Goal: Transaction & Acquisition: Purchase product/service

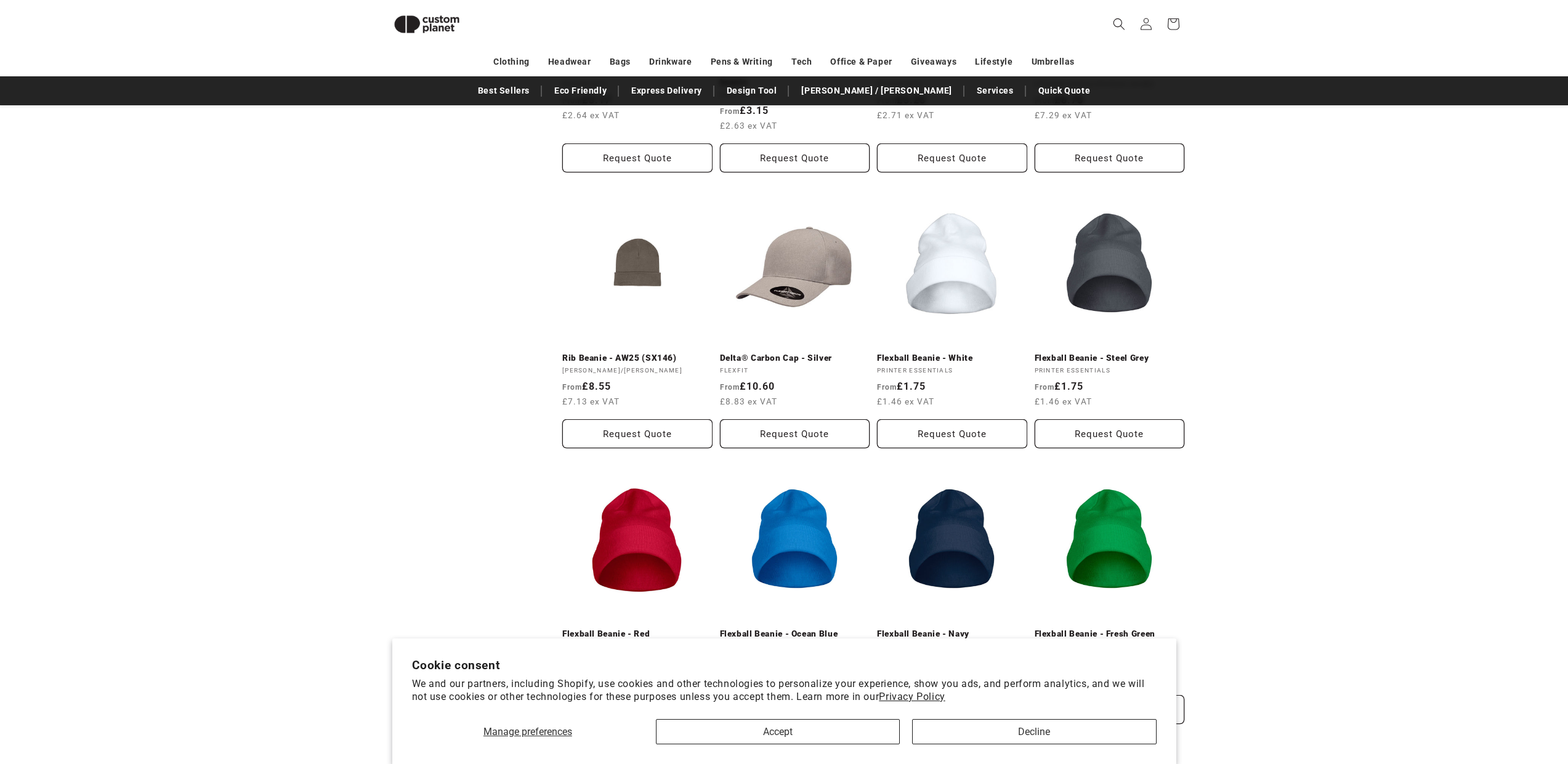
scroll to position [794, 0]
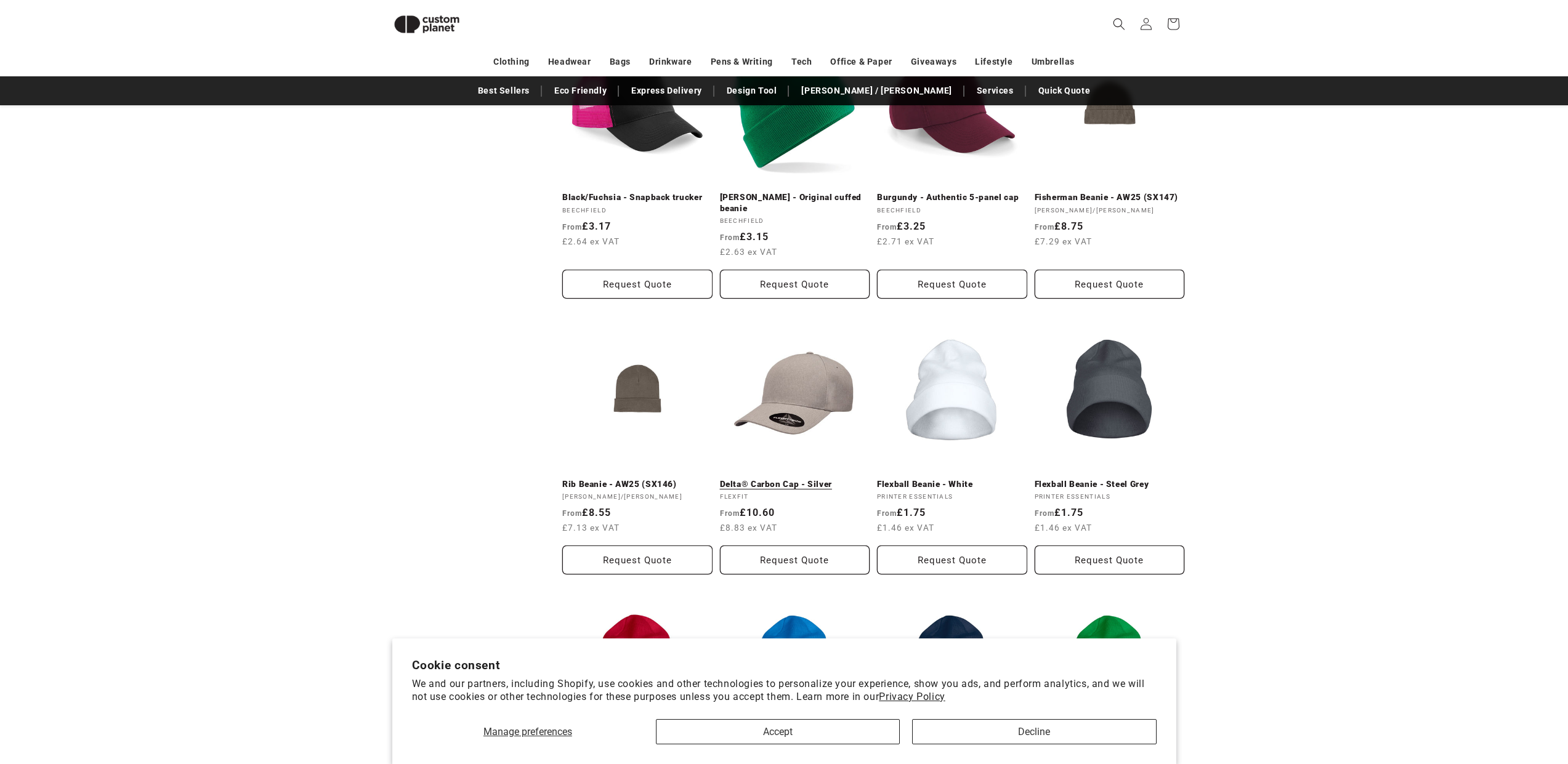
click at [815, 479] on link "Delta® Carbon Cap - Silver" at bounding box center [795, 485] width 150 height 11
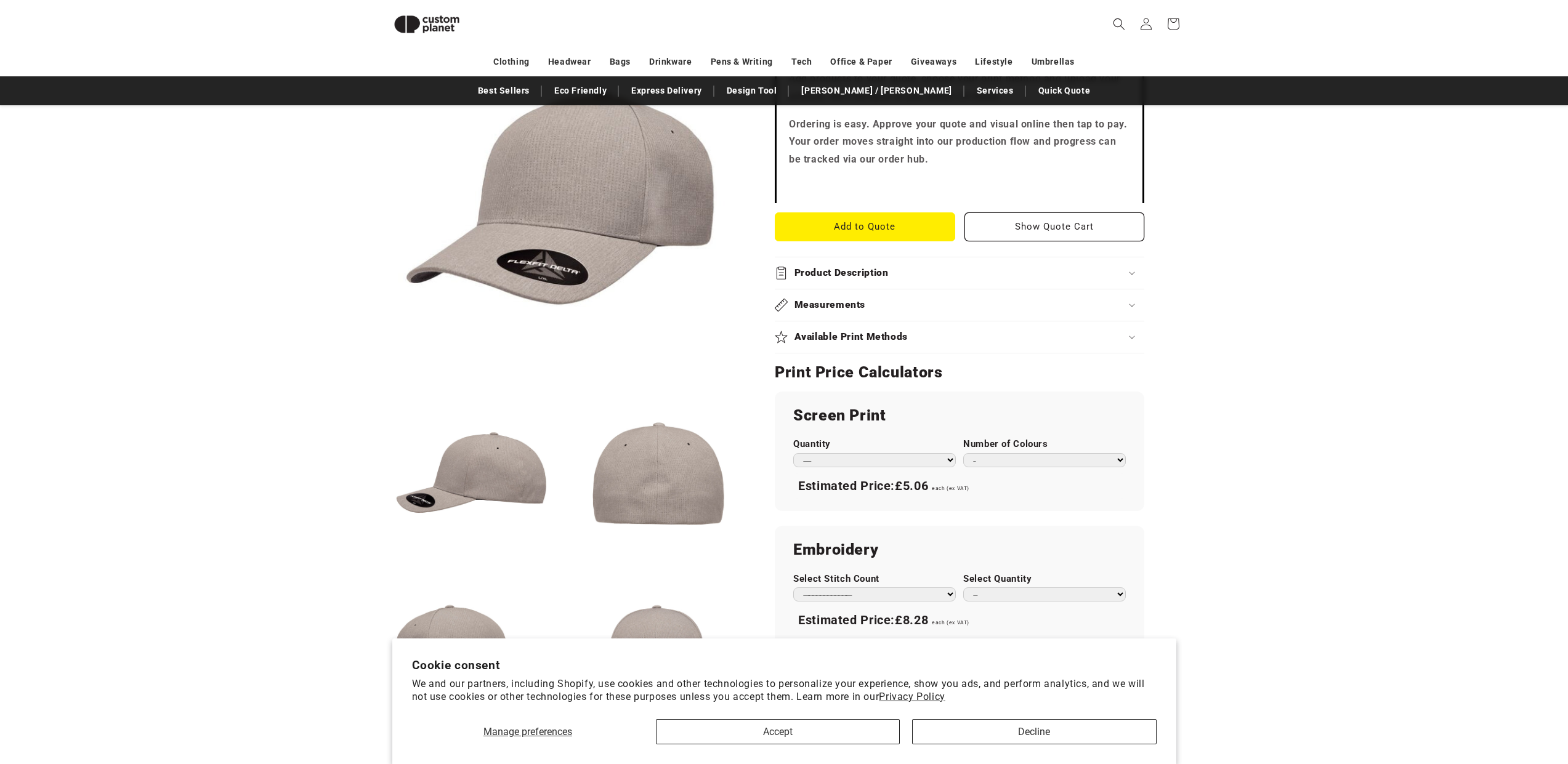
scroll to position [526, 0]
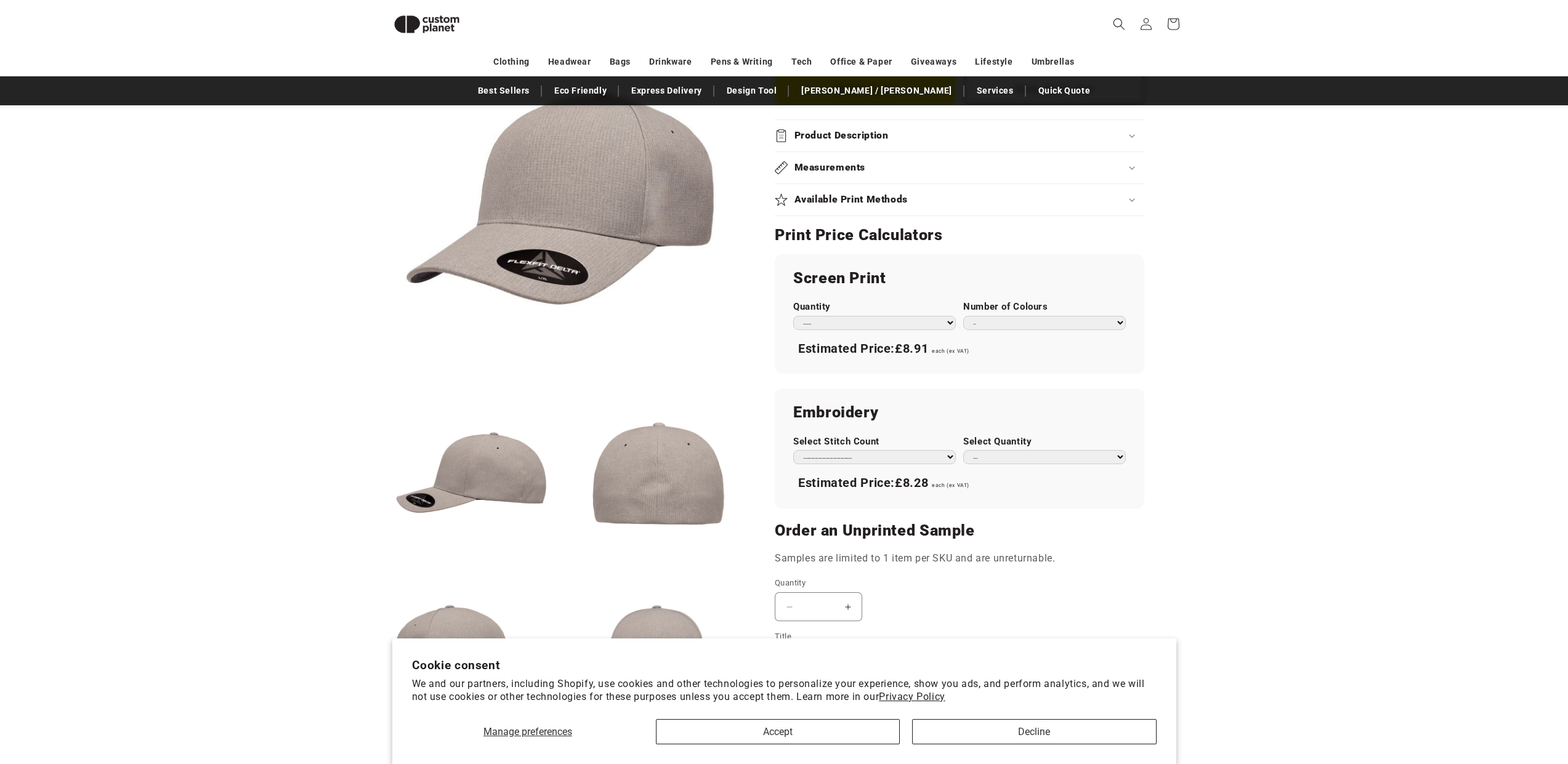
select select "*"
click at [1228, 336] on product-info "Skip to product information Open media 1 in modal Open media 2 in modal Open me…" at bounding box center [784, 227] width 1568 height 1204
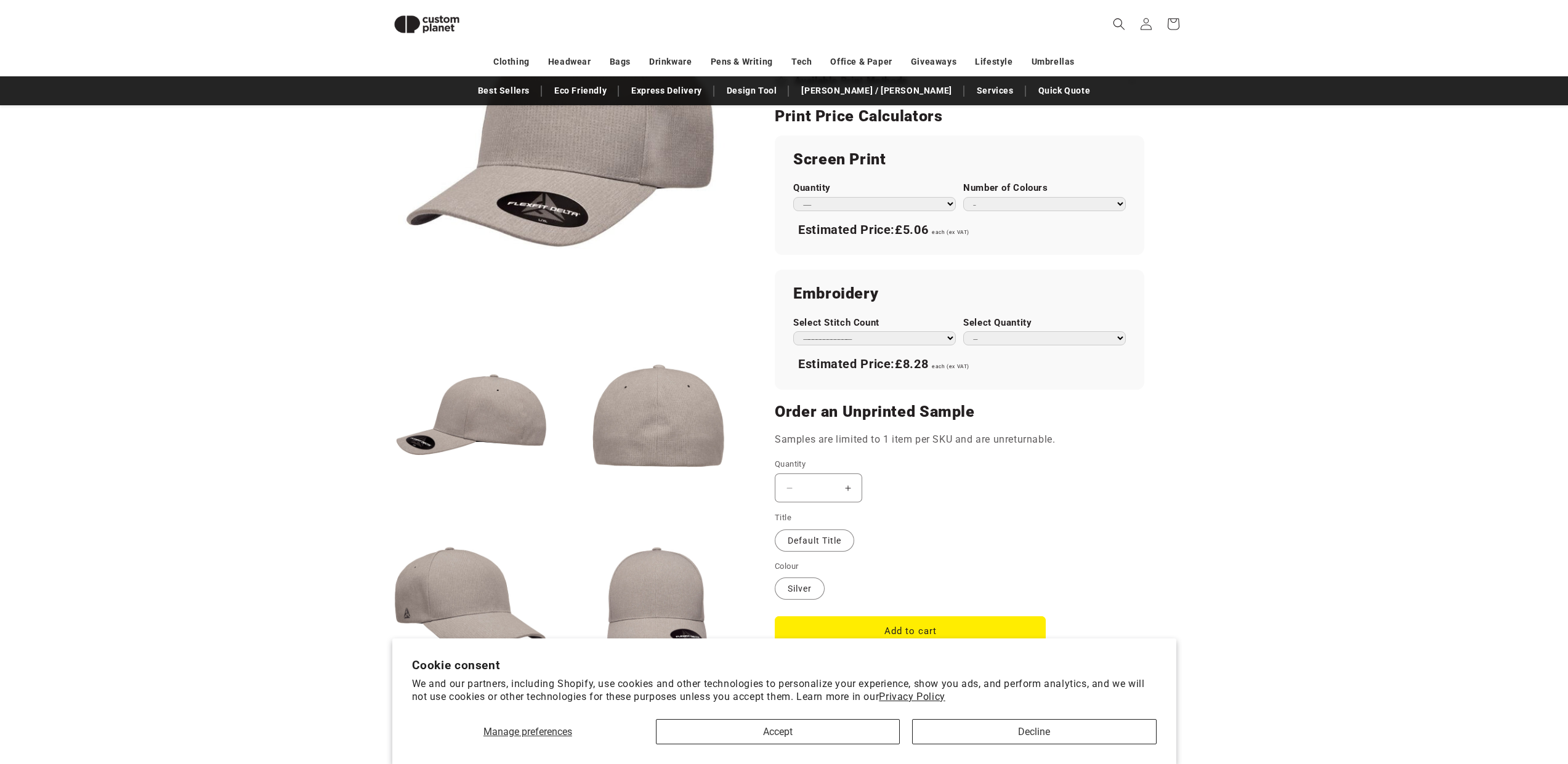
scroll to position [793, 0]
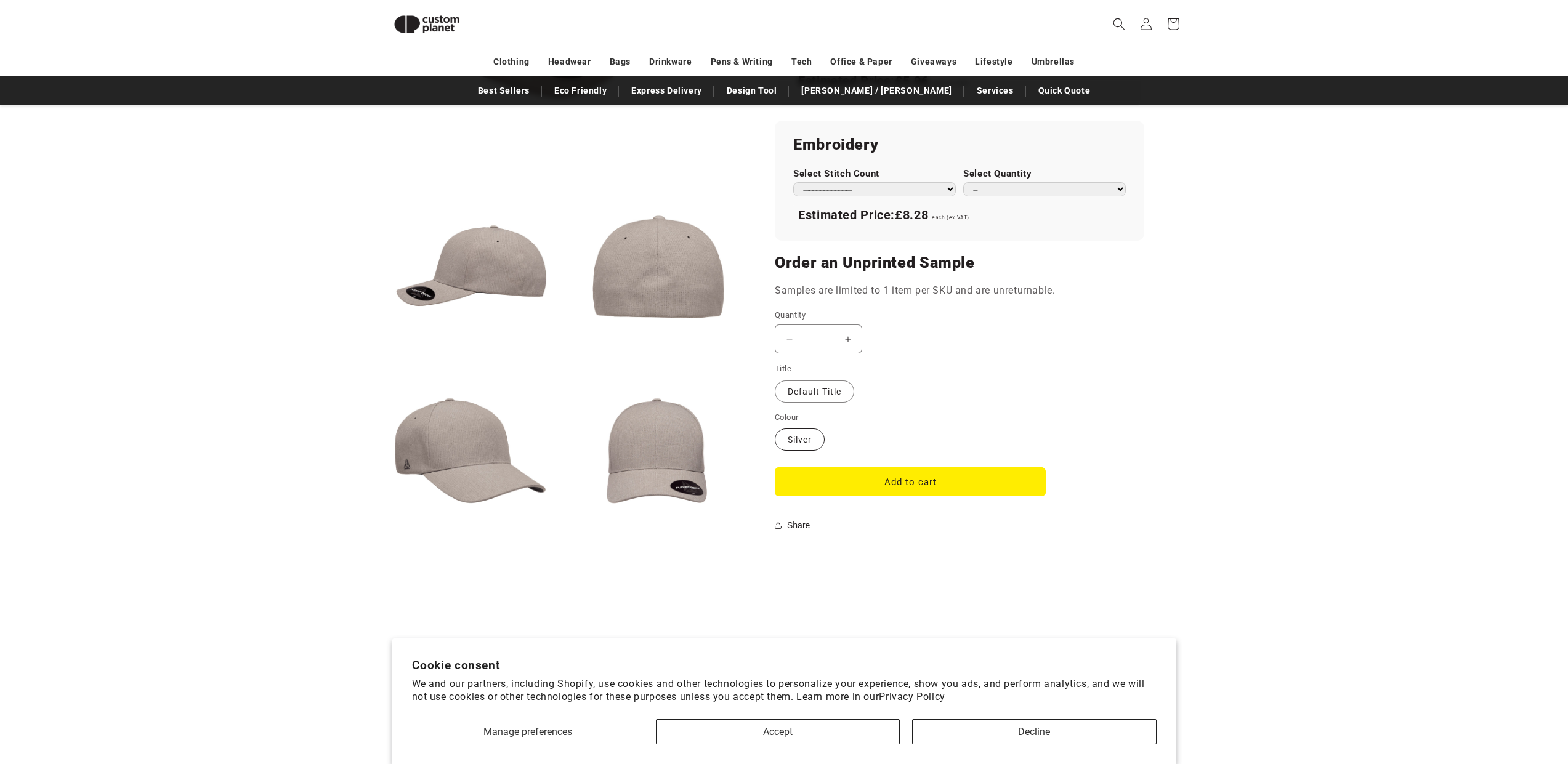
click at [807, 436] on label "Silver Variant sold out or unavailable" at bounding box center [800, 440] width 50 height 22
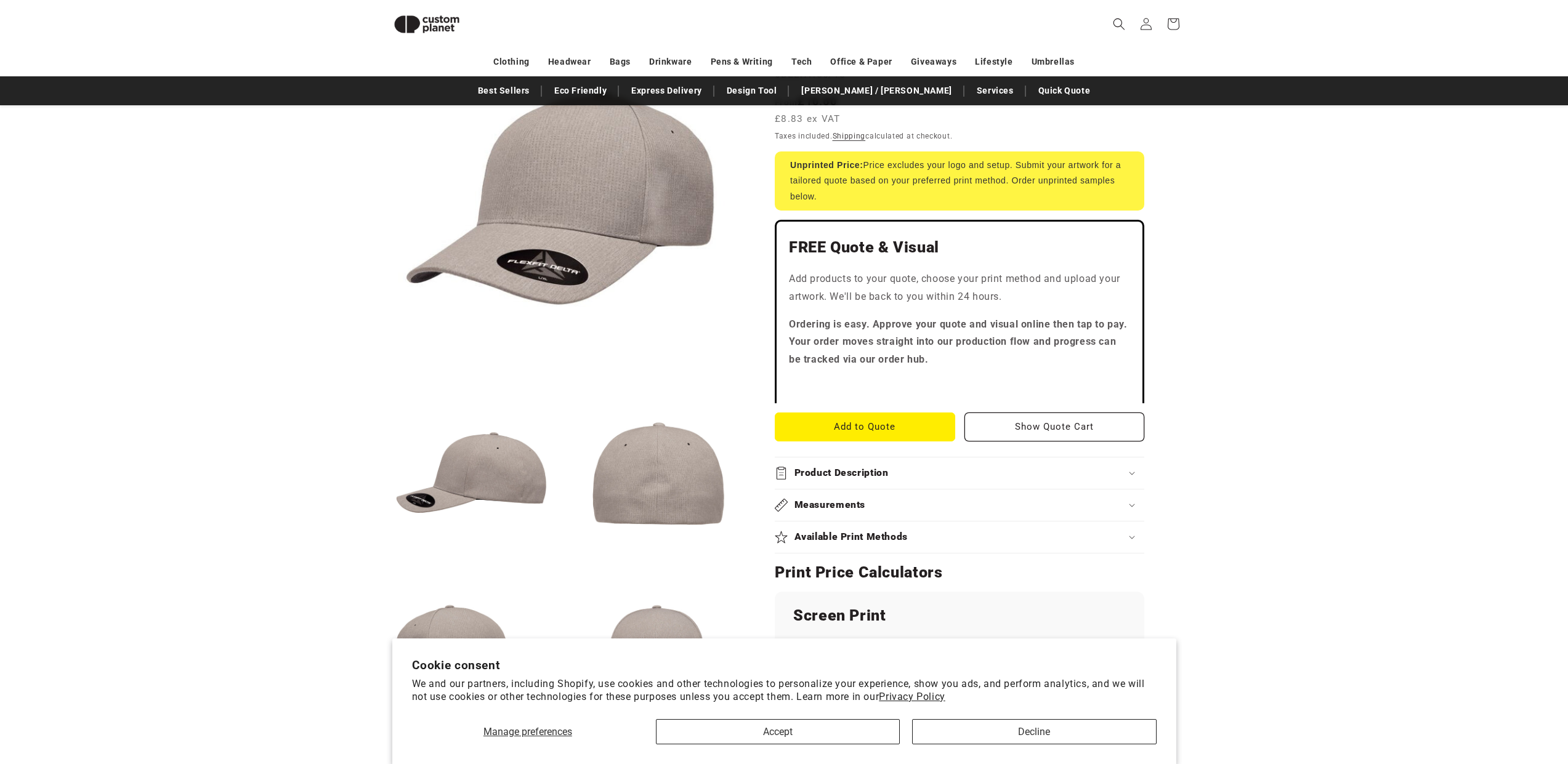
scroll to position [0, 0]
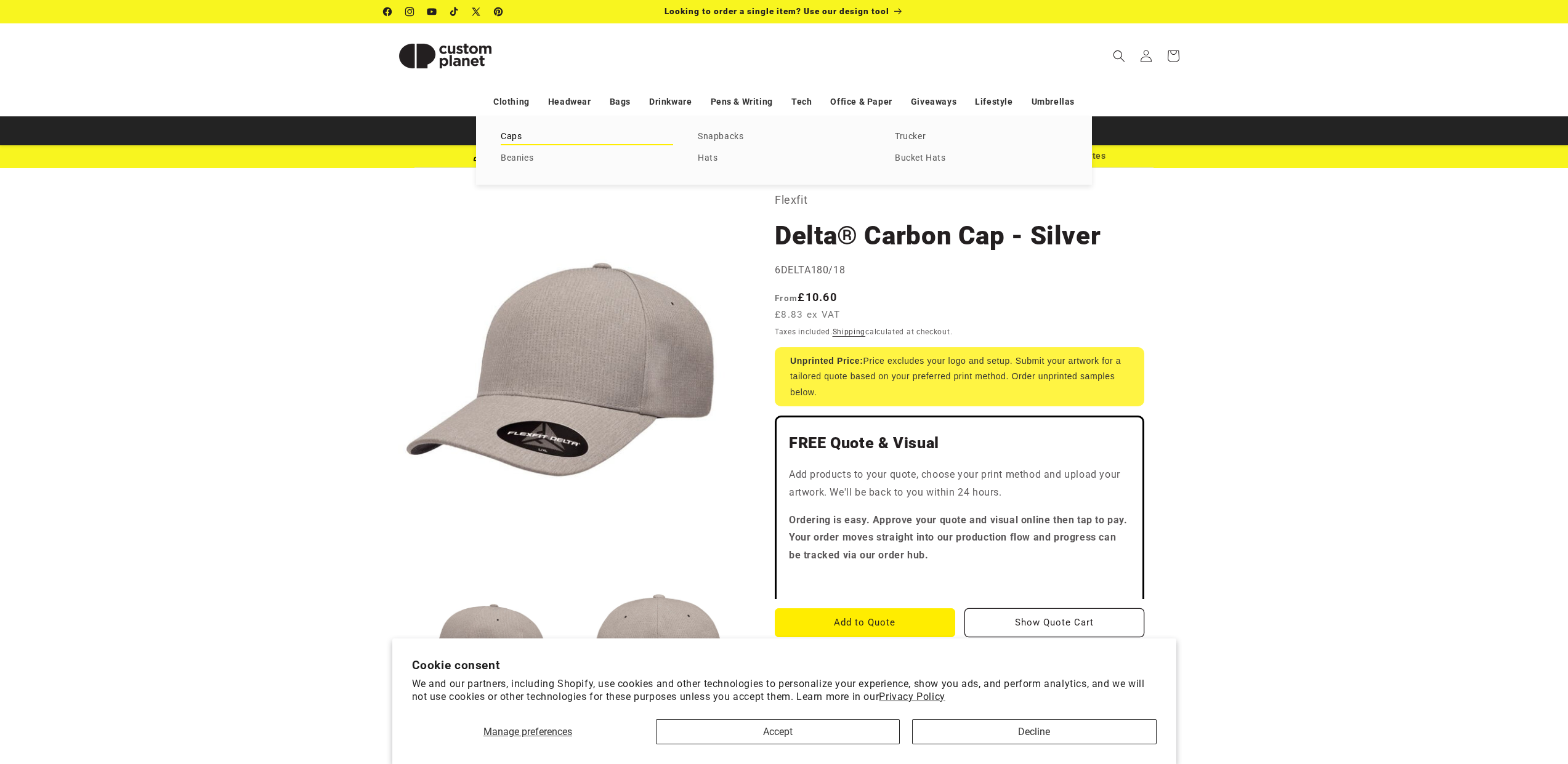
click at [511, 137] on link "Caps" at bounding box center [586, 137] width 172 height 16
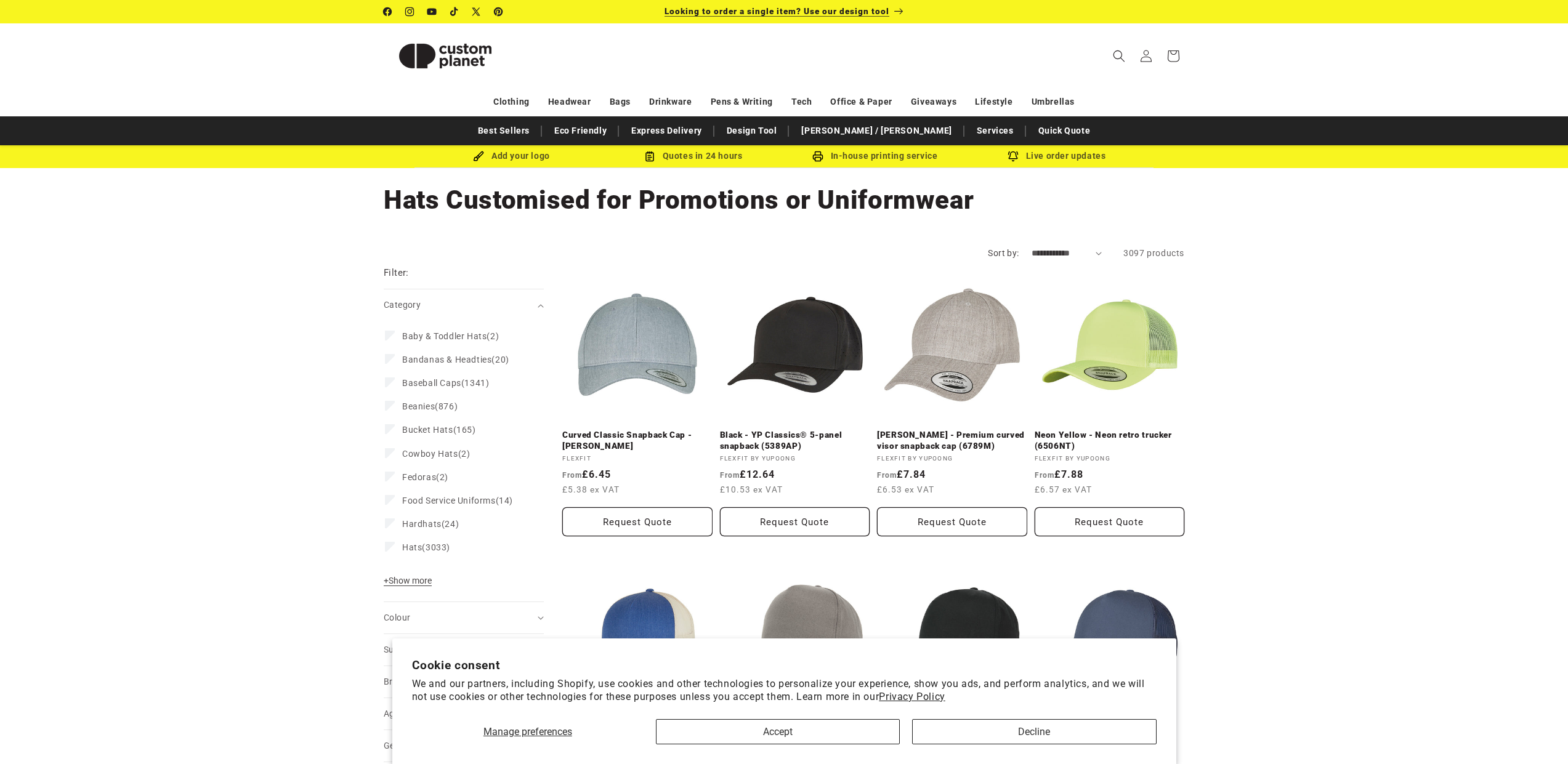
click at [804, 12] on span "Looking to order a single item? Use our design tool" at bounding box center [777, 11] width 225 height 10
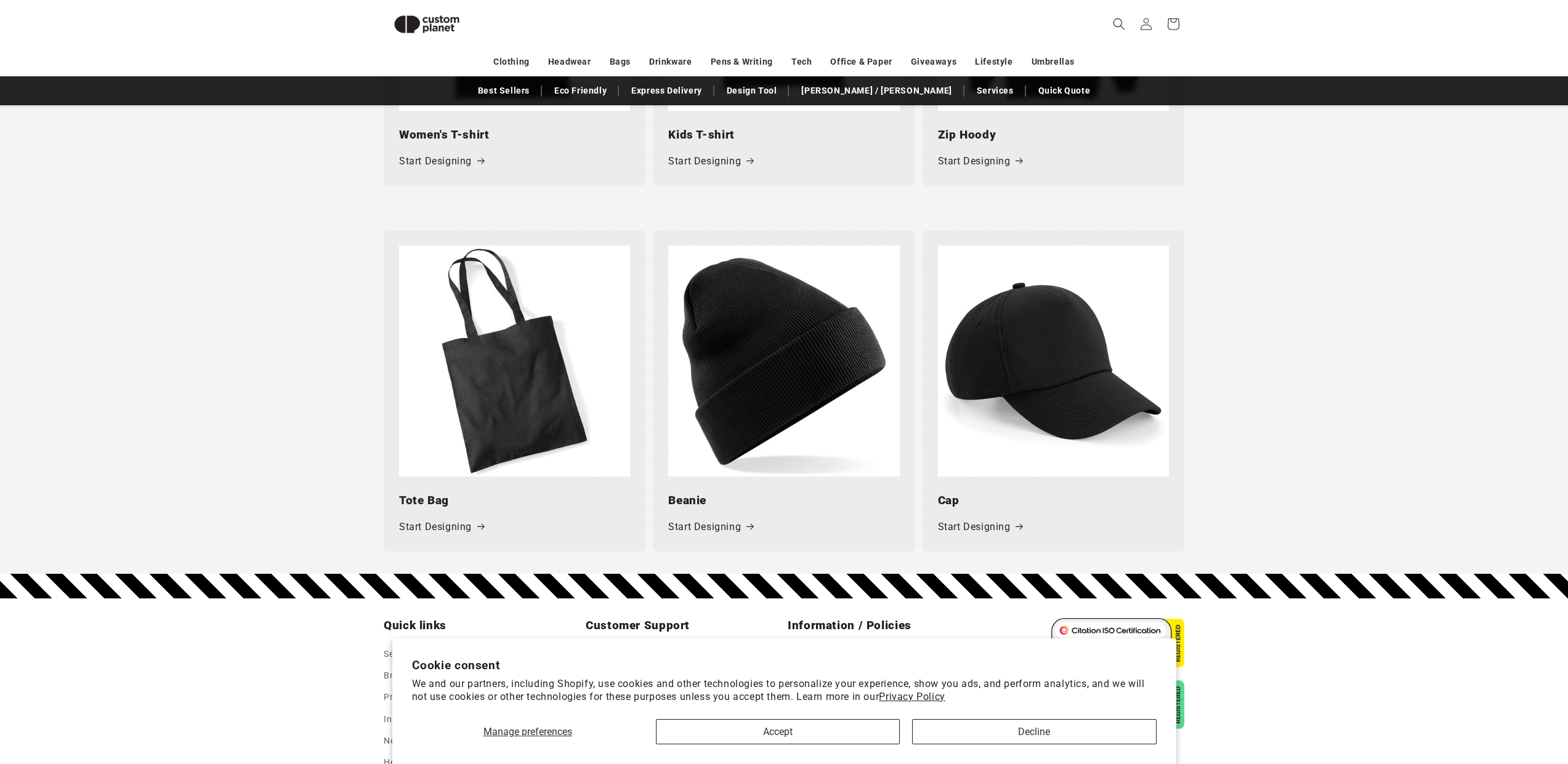
scroll to position [1506, 0]
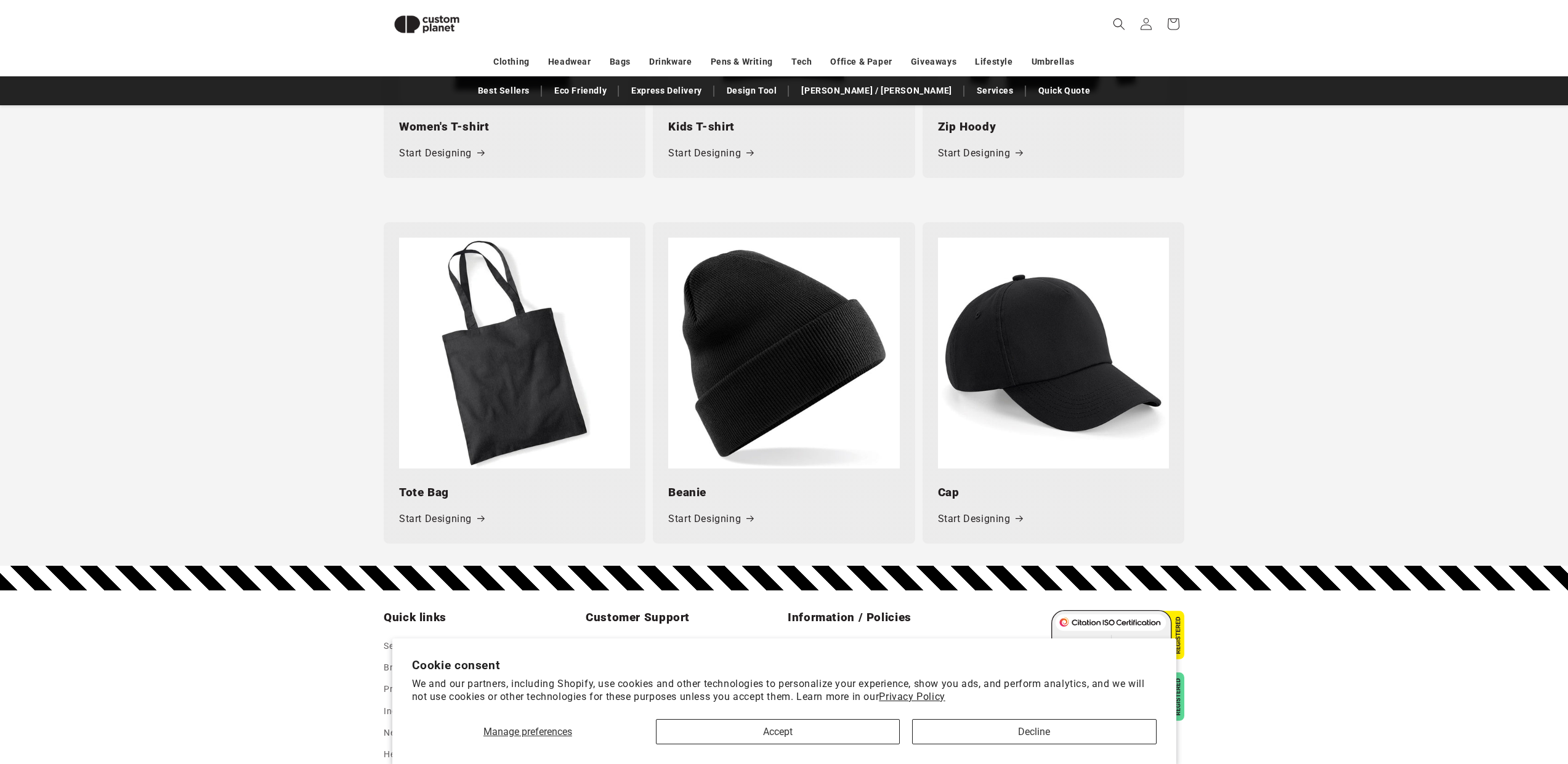
click at [1056, 358] on img at bounding box center [1053, 353] width 231 height 231
click at [987, 510] on link "Start Designing" at bounding box center [980, 519] width 85 height 18
